Goal: Information Seeking & Learning: Check status

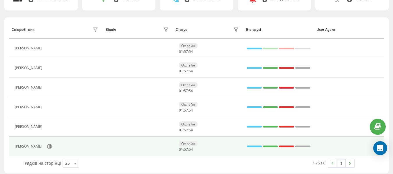
scroll to position [58, 0]
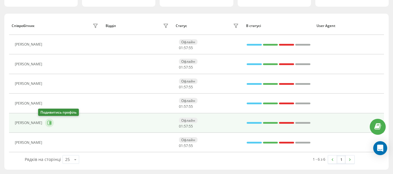
click at [50, 124] on icon at bounding box center [50, 123] width 1 height 3
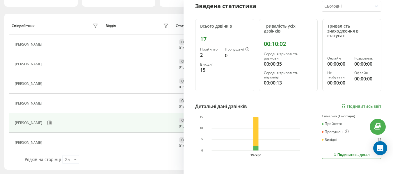
scroll to position [58, 0]
click at [358, 107] on link "Подивитись звіт" at bounding box center [362, 106] width 40 height 5
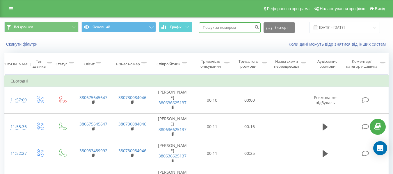
click at [244, 30] on input at bounding box center [230, 27] width 62 height 10
paste input "+380967834278"
drag, startPoint x: 211, startPoint y: 29, endPoint x: 213, endPoint y: 35, distance: 5.5
click at [211, 30] on input "+380967834278" at bounding box center [230, 27] width 62 height 10
type input "380967834278"
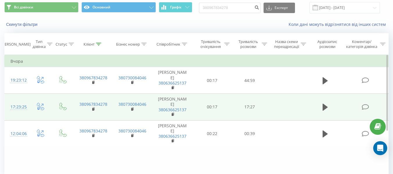
scroll to position [29, 0]
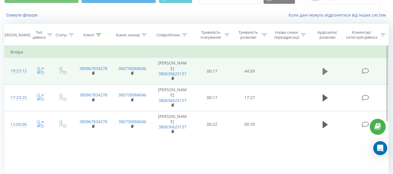
click at [326, 70] on icon at bounding box center [325, 71] width 5 height 7
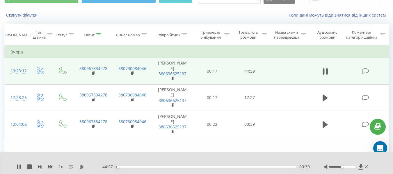
click at [347, 166] on div at bounding box center [342, 167] width 27 height 2
click at [350, 167] on div at bounding box center [342, 167] width 27 height 2
click at [142, 167] on div "00:35" at bounding box center [206, 167] width 181 height 2
click at [257, 167] on div "06:40" at bounding box center [206, 167] width 181 height 2
click at [257, 167] on div "00:00" at bounding box center [206, 167] width 181 height 2
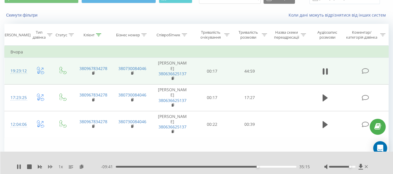
click at [50, 169] on icon at bounding box center [50, 167] width 5 height 5
click at [20, 168] on icon at bounding box center [20, 167] width 1 height 5
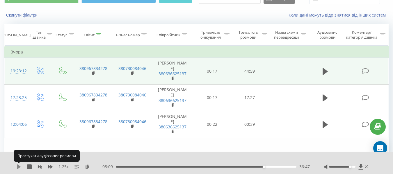
click at [21, 168] on icon at bounding box center [19, 167] width 5 height 5
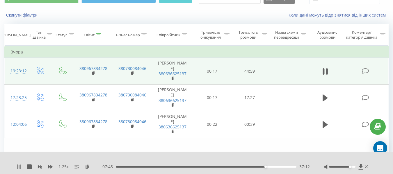
click at [20, 165] on icon at bounding box center [20, 167] width 1 height 5
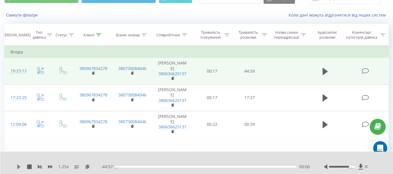
click at [17, 168] on icon at bounding box center [19, 167] width 5 height 5
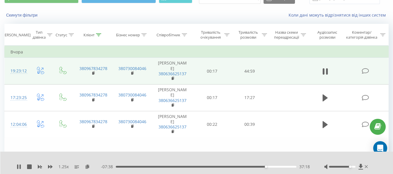
click at [268, 167] on div "37:18" at bounding box center [206, 167] width 181 height 2
click at [275, 167] on div "38:31" at bounding box center [206, 167] width 181 height 2
click at [285, 167] on div "41:57" at bounding box center [206, 167] width 181 height 2
click at [292, 167] on div "43:03" at bounding box center [206, 167] width 181 height 2
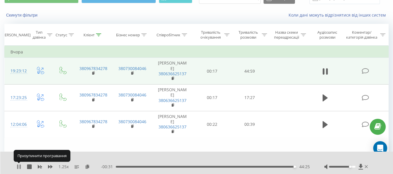
click at [18, 168] on icon at bounding box center [17, 167] width 1 height 5
